Goal: Register for event/course

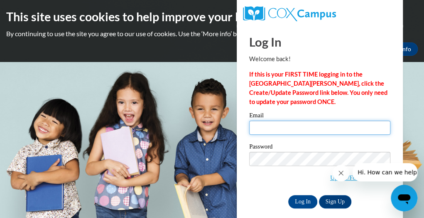
click at [284, 125] on input "Email" at bounding box center [319, 127] width 141 height 14
click at [291, 127] on input "cox campus" at bounding box center [319, 127] width 141 height 14
type input "c"
drag, startPoint x: 325, startPoint y: 121, endPoint x: 313, endPoint y: 135, distance: 18.3
click at [313, 135] on div "Email gotellsabrinagmail.com" at bounding box center [319, 126] width 141 height 29
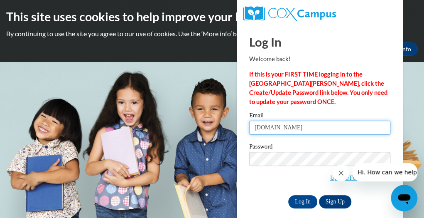
click at [317, 125] on input "gotellsabrinagmail.com" at bounding box center [319, 127] width 141 height 14
type input "gotellsabrina@gmail.com"
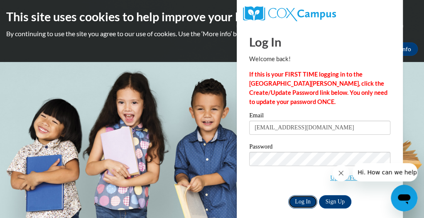
click at [300, 198] on input "Log In" at bounding box center [302, 201] width 29 height 13
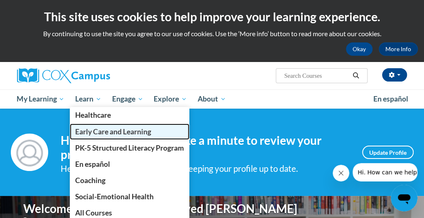
click at [106, 132] on span "Early Care and Learning" at bounding box center [113, 131] width 76 height 9
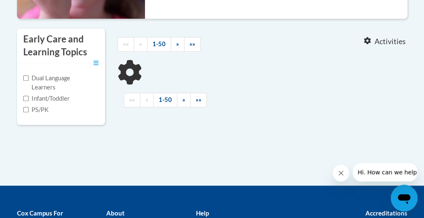
scroll to position [244, 0]
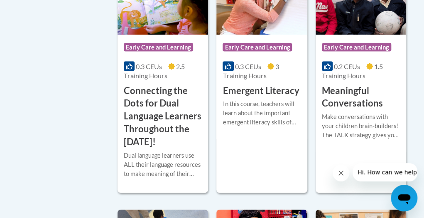
scroll to position [628, 0]
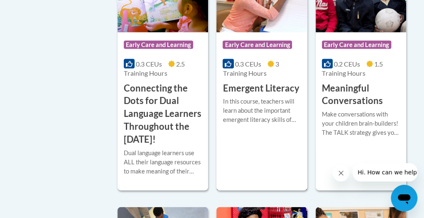
click at [244, 107] on div "In this course, teachers will learn about the important emergent literacy skill…" at bounding box center [262, 109] width 78 height 27
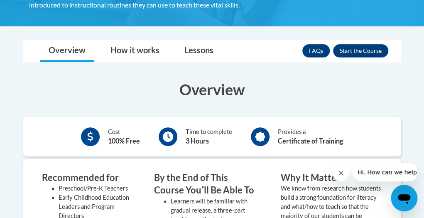
scroll to position [190, 0]
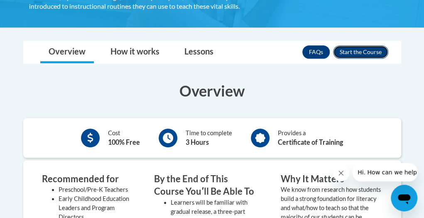
click at [352, 48] on button "Enroll" at bounding box center [360, 51] width 55 height 13
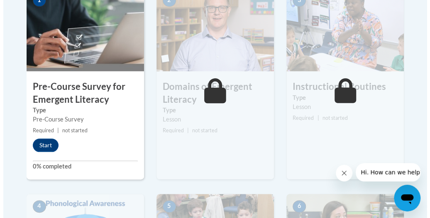
scroll to position [305, 0]
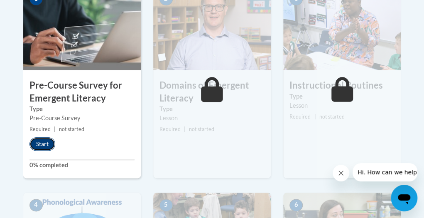
click at [47, 145] on button "Start" at bounding box center [42, 143] width 26 height 13
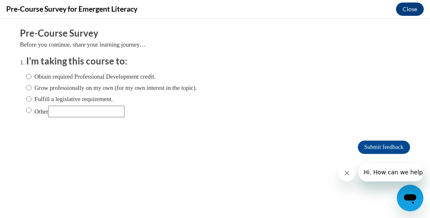
scroll to position [0, 0]
click at [26, 74] on input "Obtain required Professional Development credit." at bounding box center [28, 76] width 5 height 9
radio input "true"
drag, startPoint x: 21, startPoint y: 74, endPoint x: 3, endPoint y: 73, distance: 17.5
click at [3, 73] on body "Comments Pre-Course Survey Before you continue, share your learning journey… I'…" at bounding box center [215, 118] width 430 height 199
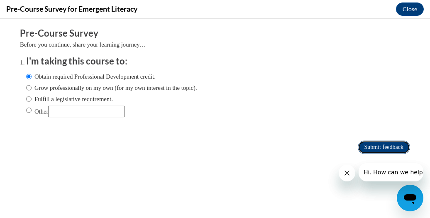
click at [367, 143] on input "Submit feedback" at bounding box center [384, 146] width 52 height 13
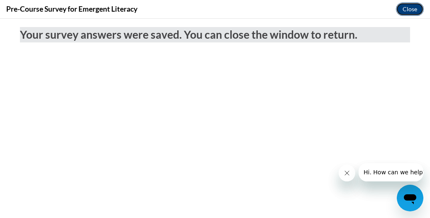
click at [403, 10] on button "Close" at bounding box center [410, 8] width 28 height 13
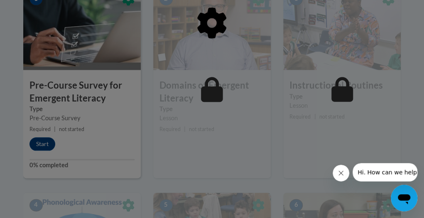
click at [33, 141] on div at bounding box center [212, 66] width 378 height 158
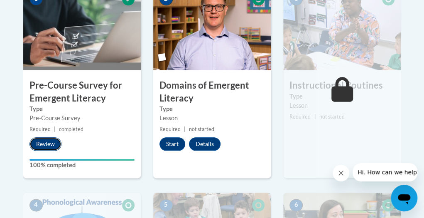
click at [43, 147] on button "Review" at bounding box center [45, 143] width 32 height 13
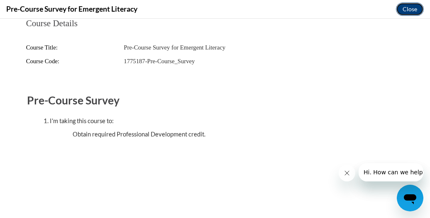
click at [404, 8] on button "Close" at bounding box center [410, 8] width 28 height 13
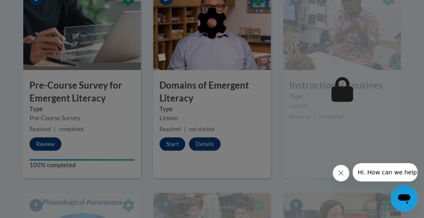
click at [172, 145] on div at bounding box center [212, 109] width 424 height 218
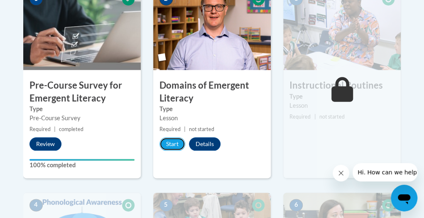
click at [172, 145] on button "Start" at bounding box center [172, 143] width 26 height 13
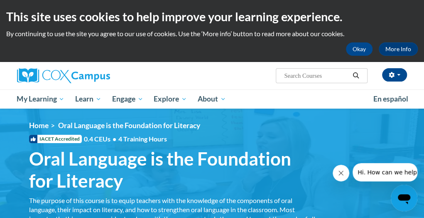
scroll to position [190, 0]
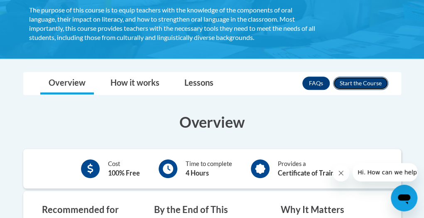
click at [366, 79] on button "Enroll" at bounding box center [360, 82] width 55 height 13
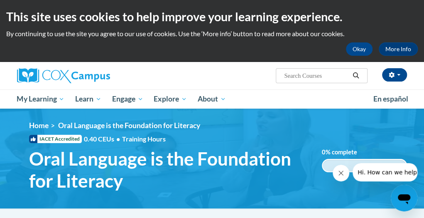
click at [302, 181] on span "Oral Language is the Foundation for Literacy" at bounding box center [169, 169] width 280 height 44
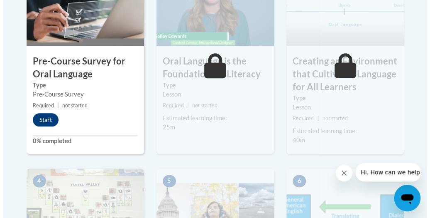
scroll to position [349, 0]
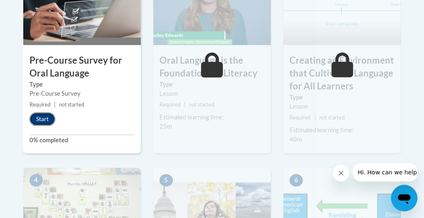
click at [36, 115] on button "Start" at bounding box center [42, 118] width 26 height 13
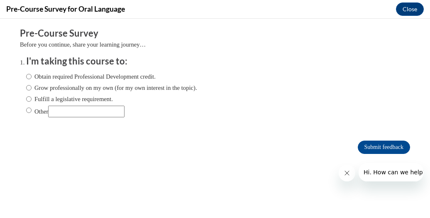
scroll to position [0, 0]
click at [26, 73] on input "Obtain required Professional Development credit." at bounding box center [28, 76] width 5 height 9
radio input "true"
click at [20, 75] on ol "I'm taking this course to: Obtain required Professional Development credit. Gro…" at bounding box center [221, 92] width 403 height 75
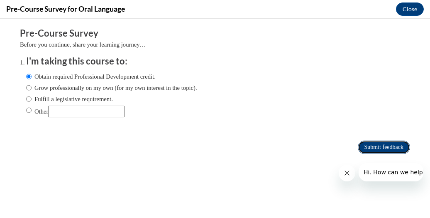
click at [361, 147] on input "Submit feedback" at bounding box center [384, 146] width 52 height 13
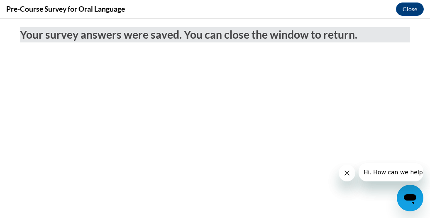
drag, startPoint x: 293, startPoint y: 153, endPoint x: 267, endPoint y: 153, distance: 25.3
click at [267, 153] on body "Your survey answers were saved. You can close the window to return." at bounding box center [215, 118] width 430 height 199
click at [200, 183] on body "Your survey answers were saved. You can close the window to return." at bounding box center [215, 118] width 430 height 199
click at [408, 8] on button "Close" at bounding box center [410, 8] width 28 height 13
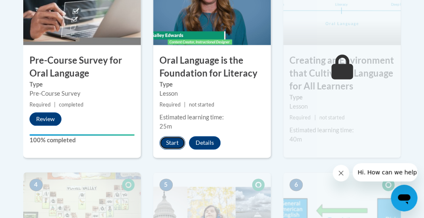
click at [167, 142] on button "Start" at bounding box center [172, 142] width 26 height 13
